Goal: Transaction & Acquisition: Purchase product/service

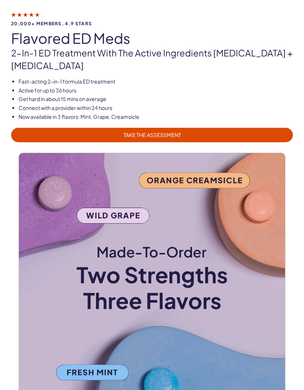
scroll to position [47, 0]
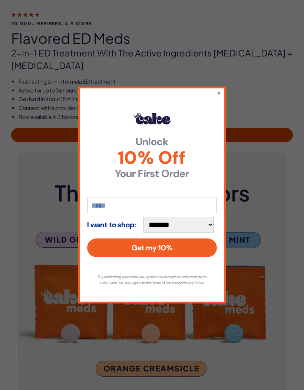
click at [220, 96] on button "×" at bounding box center [219, 92] width 4 height 7
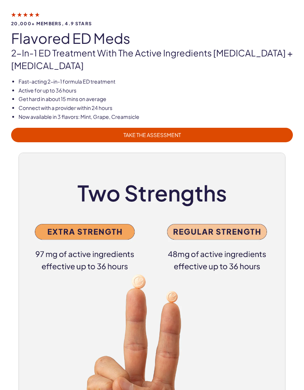
click at [85, 236] on img at bounding box center [152, 286] width 266 height 266
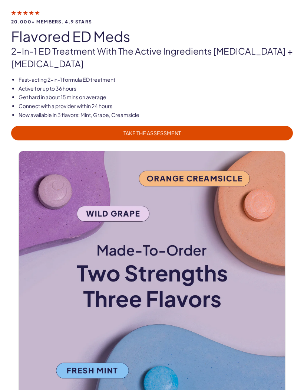
scroll to position [0, 0]
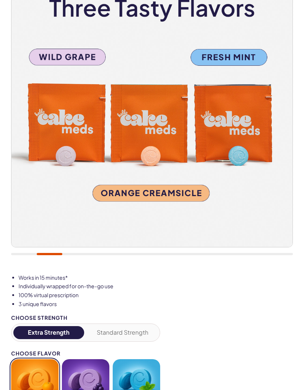
scroll to position [178, 0]
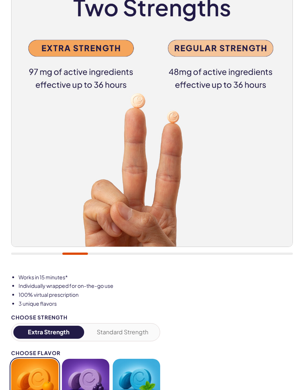
click at [230, 55] on img at bounding box center [152, 105] width 281 height 281
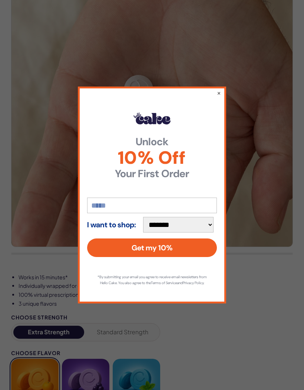
click at [221, 96] on button "×" at bounding box center [219, 92] width 4 height 7
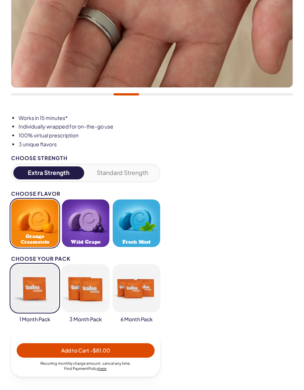
scroll to position [338, 0]
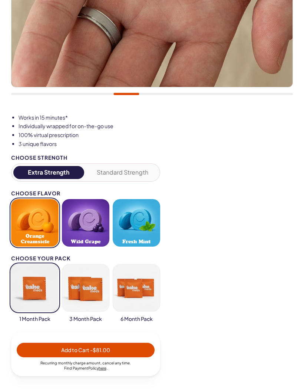
click at [137, 223] on button "Fresh Mint" at bounding box center [136, 222] width 47 height 47
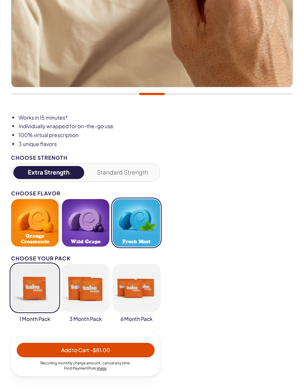
click at [144, 296] on button "button" at bounding box center [136, 287] width 47 height 47
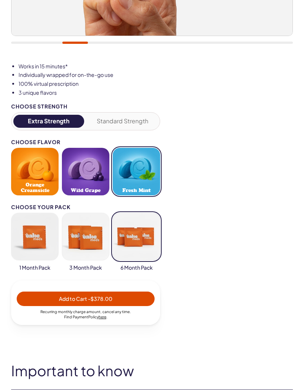
scroll to position [391, 0]
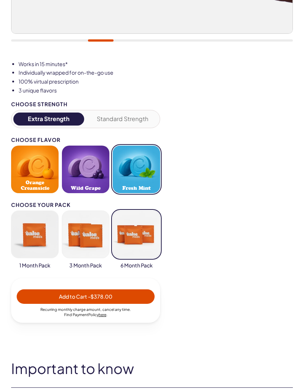
click at [35, 267] on span "1 Month Pack" at bounding box center [34, 265] width 31 height 7
click at [38, 262] on span "1 Month Pack" at bounding box center [34, 265] width 31 height 7
click at [37, 244] on button "button" at bounding box center [34, 233] width 47 height 47
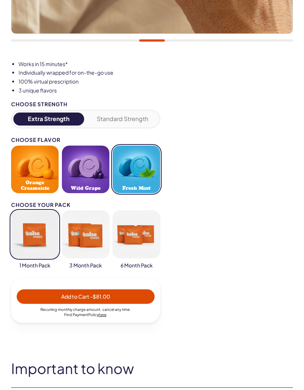
click at [93, 244] on button "button" at bounding box center [85, 233] width 47 height 47
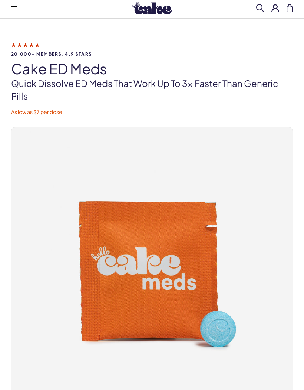
scroll to position [0, 0]
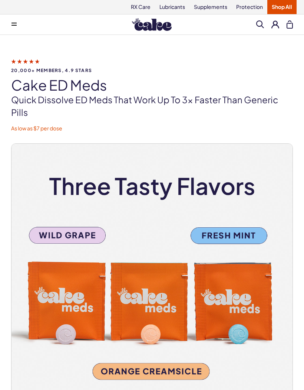
click at [14, 26] on button at bounding box center [14, 24] width 15 height 15
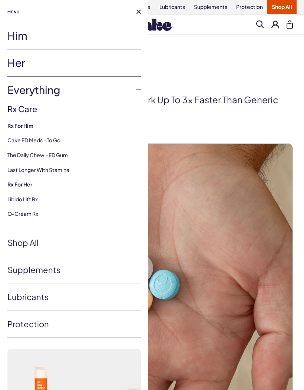
click at [40, 141] on link "Cake ED Meds - To Go" at bounding box center [33, 140] width 53 height 7
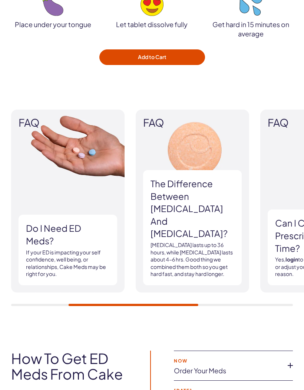
scroll to position [1501, 0]
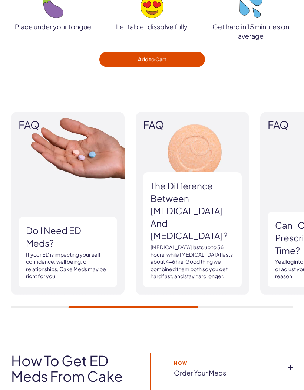
click at [249, 248] on img at bounding box center [193, 203] width 114 height 183
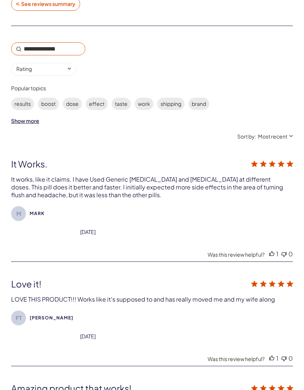
scroll to position [2552, 0]
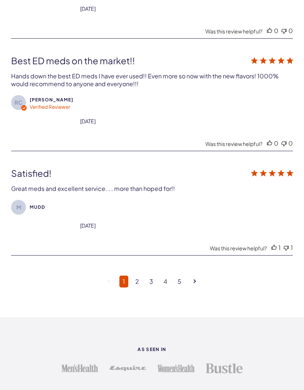
scroll to position [2992, 0]
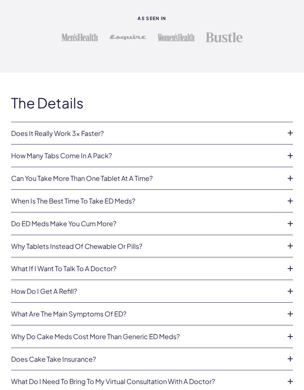
click at [288, 150] on icon at bounding box center [290, 155] width 11 height 11
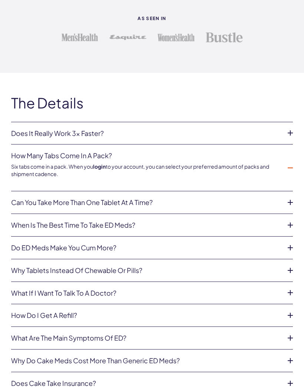
click at [287, 197] on icon at bounding box center [290, 202] width 11 height 11
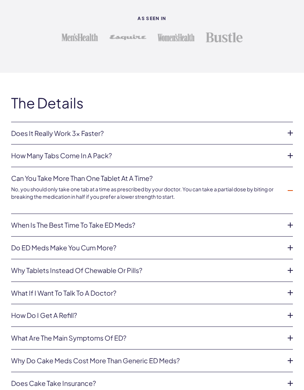
click at [290, 219] on icon at bounding box center [290, 224] width 11 height 11
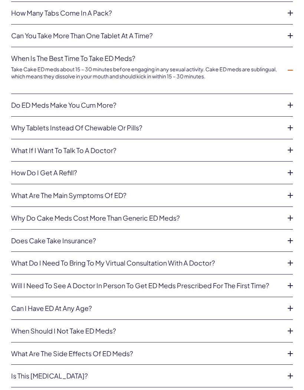
scroll to position [3465, 0]
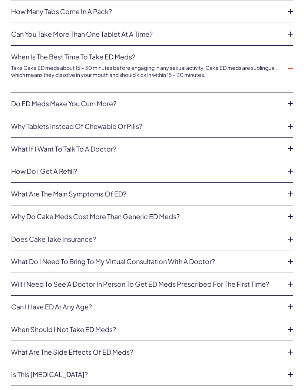
click at [290, 143] on icon at bounding box center [290, 148] width 11 height 11
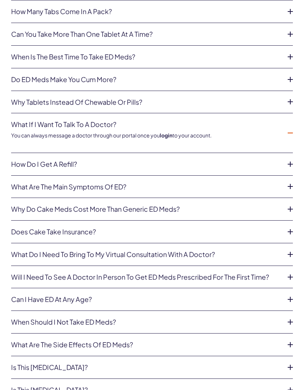
click at [290, 158] on icon at bounding box center [290, 163] width 11 height 11
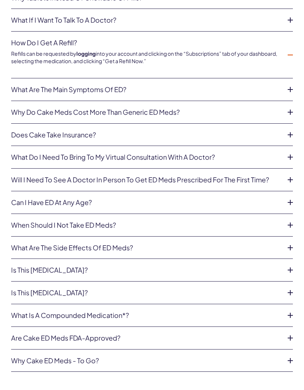
scroll to position [3570, 0]
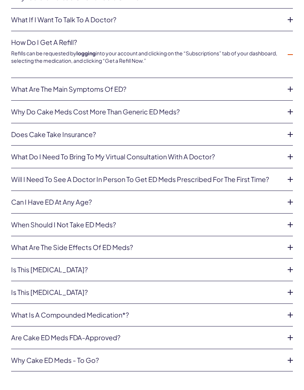
click at [286, 151] on icon at bounding box center [290, 156] width 11 height 11
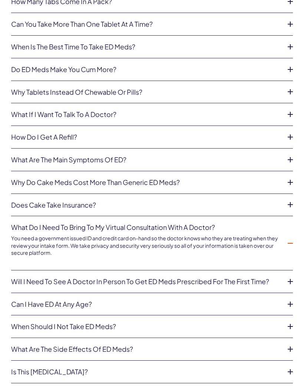
scroll to position [3476, 0]
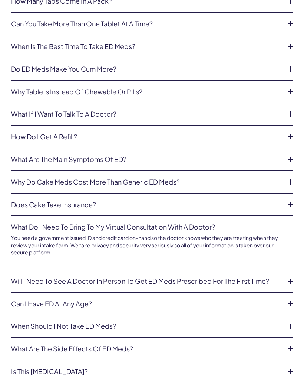
click at [290, 131] on icon at bounding box center [290, 136] width 11 height 11
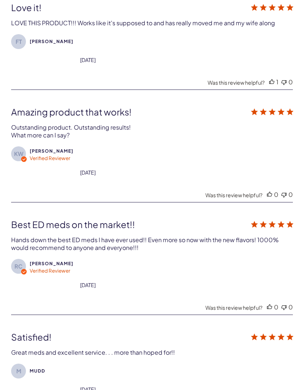
scroll to position [2824, 0]
